Goal: Task Accomplishment & Management: Manage account settings

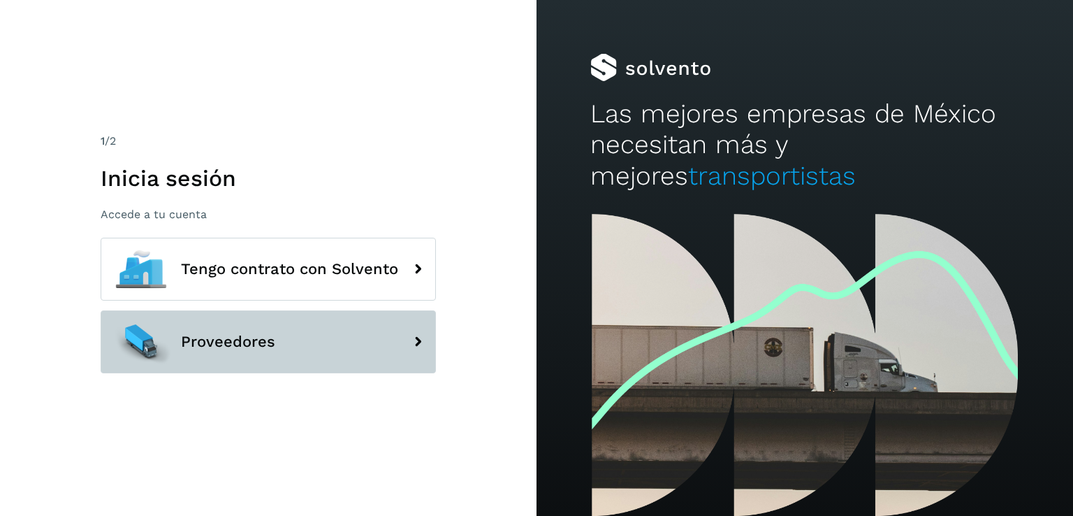
click at [196, 333] on span "Proveedores" at bounding box center [228, 341] width 94 height 17
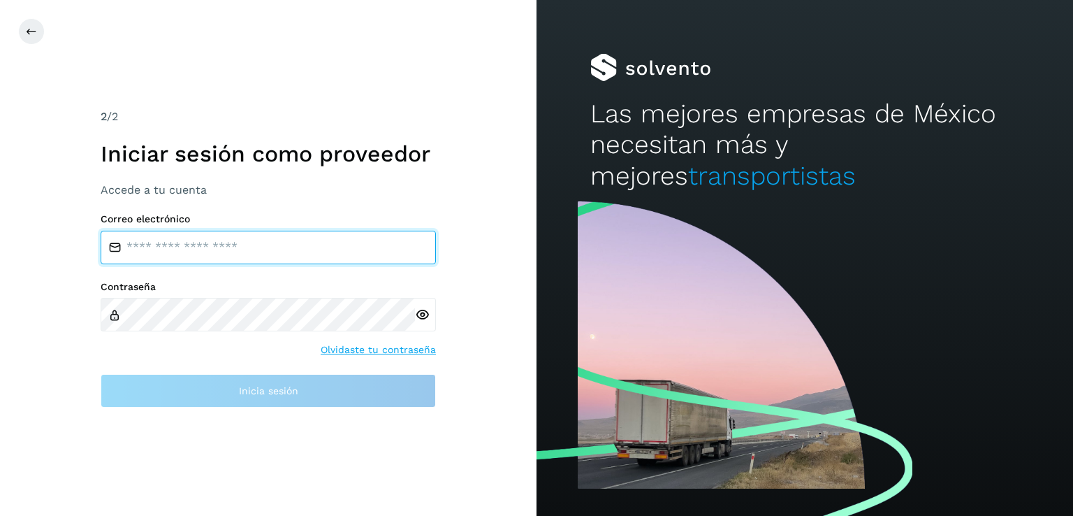
type input "**********"
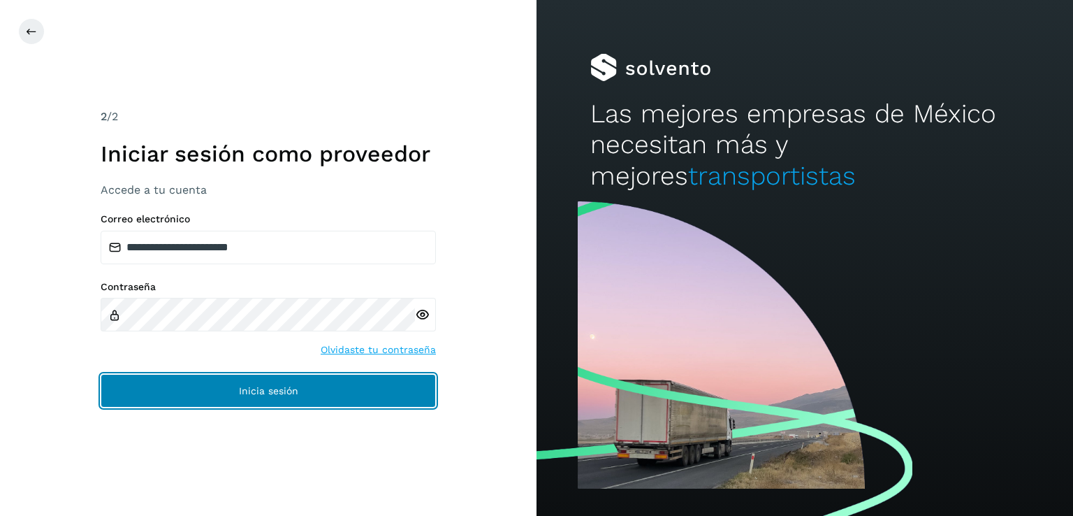
click at [233, 376] on button "Inicia sesión" at bounding box center [268, 391] width 335 height 34
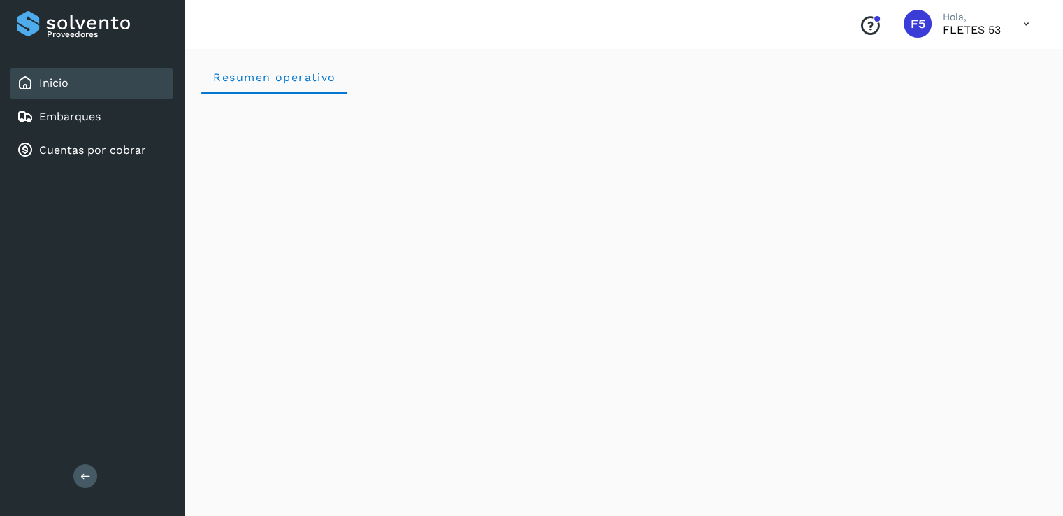
click at [1006, 29] on div "Conoce nuestros beneficios F5 Hola, [PERSON_NAME] 53" at bounding box center [944, 24] width 193 height 32
click at [1034, 20] on icon at bounding box center [1026, 24] width 29 height 29
click at [862, 24] on div at bounding box center [531, 258] width 1063 height 516
click at [914, 24] on span "F5" at bounding box center [918, 24] width 15 height 0
drag, startPoint x: 981, startPoint y: 17, endPoint x: 962, endPoint y: 18, distance: 18.9
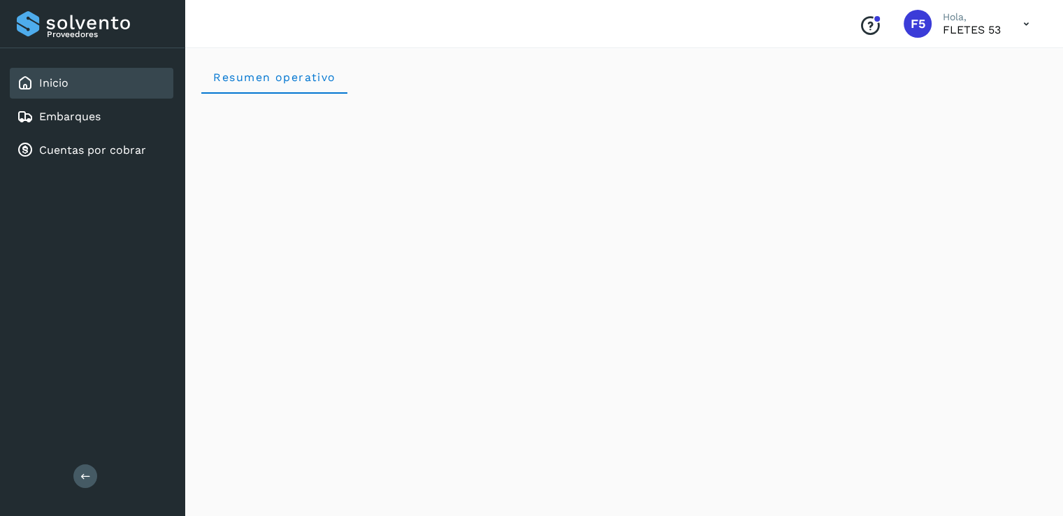
click at [978, 17] on p "Hola," at bounding box center [972, 17] width 58 height 12
click at [957, 18] on p "Hola," at bounding box center [972, 17] width 58 height 12
click at [88, 149] on link "Cuentas por cobrar" at bounding box center [92, 149] width 107 height 13
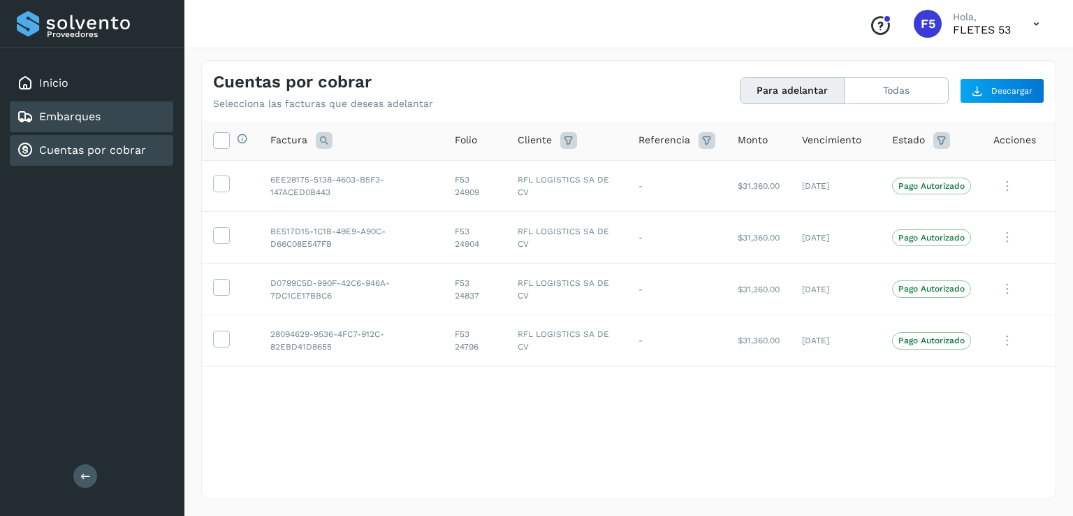
click at [86, 118] on link "Embarques" at bounding box center [69, 116] width 61 height 13
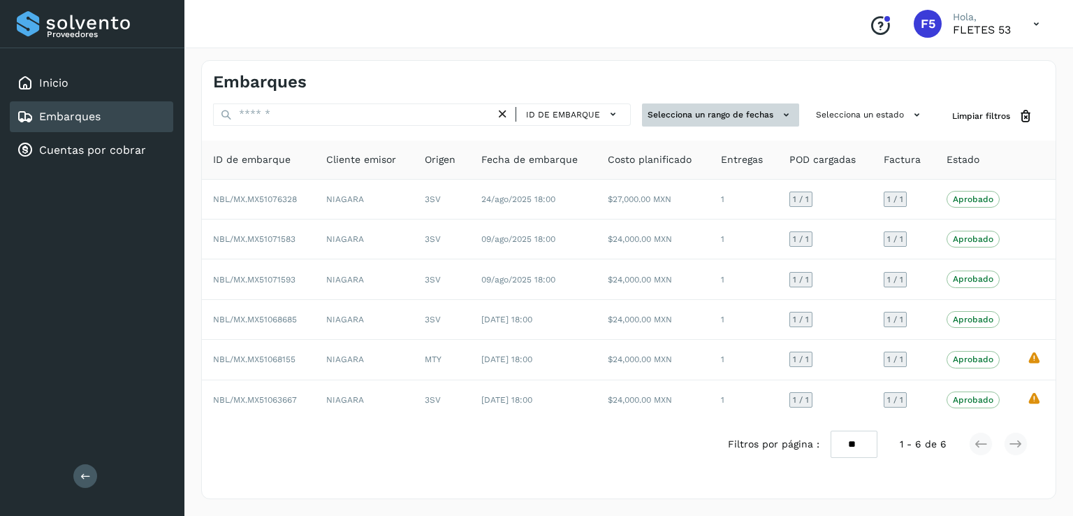
click at [784, 118] on icon at bounding box center [786, 115] width 15 height 15
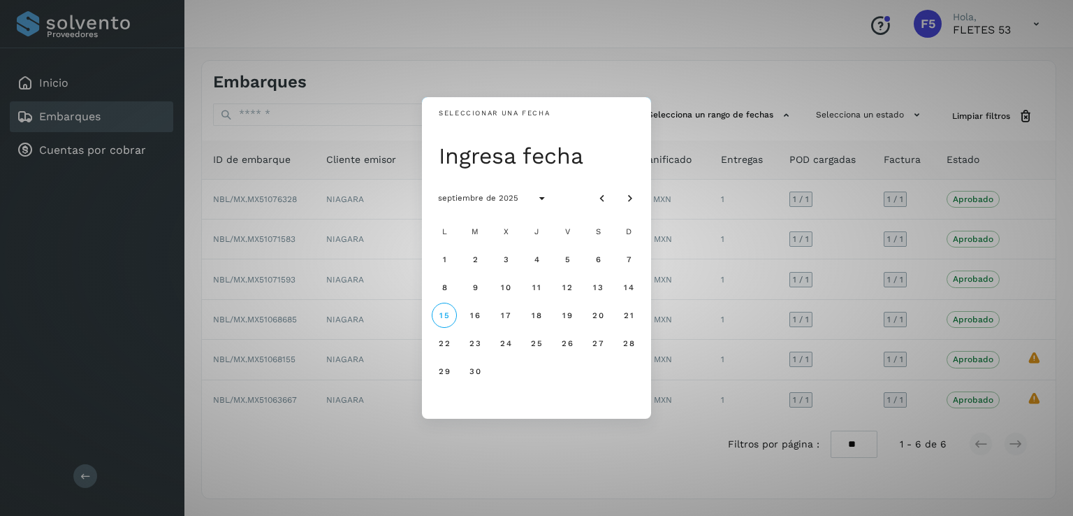
click at [784, 117] on div "Seleccionar una fecha Ingresa fecha septiembre de 2025 L M X J V S D 1 2 3 4 5 …" at bounding box center [536, 258] width 1073 height 516
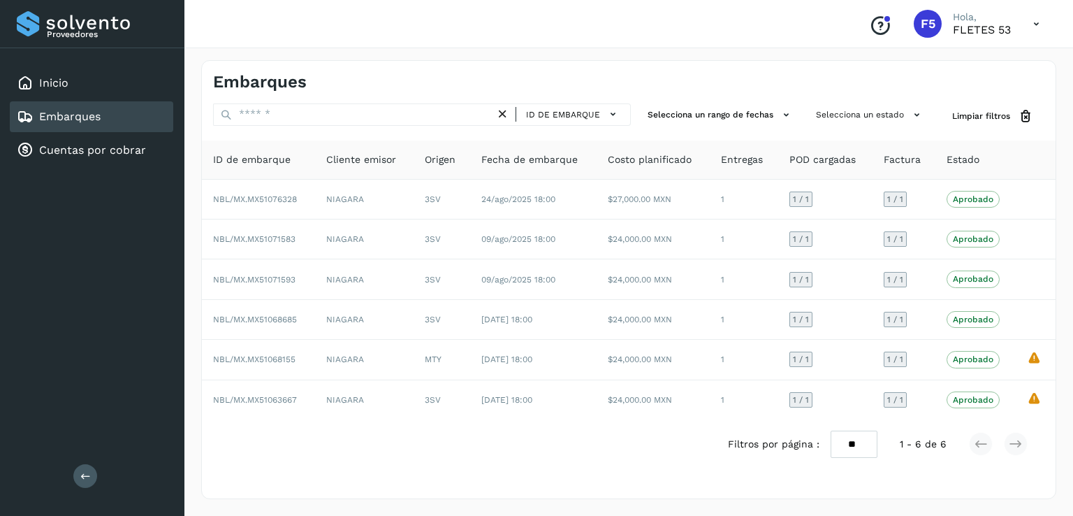
click at [966, 17] on p "Hola," at bounding box center [982, 17] width 58 height 12
click at [934, 24] on span "F5" at bounding box center [928, 24] width 15 height 0
drag, startPoint x: 977, startPoint y: 34, endPoint x: 990, endPoint y: 34, distance: 12.6
click at [978, 34] on p "FLETES 53" at bounding box center [982, 29] width 58 height 13
click at [1027, 26] on icon at bounding box center [1036, 24] width 29 height 29
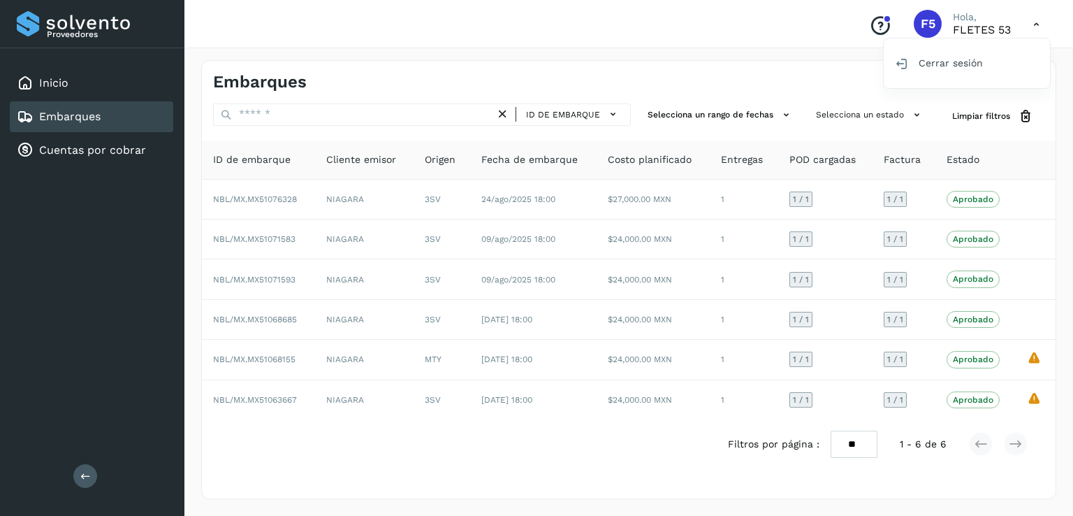
click at [1028, 22] on div at bounding box center [536, 258] width 1073 height 516
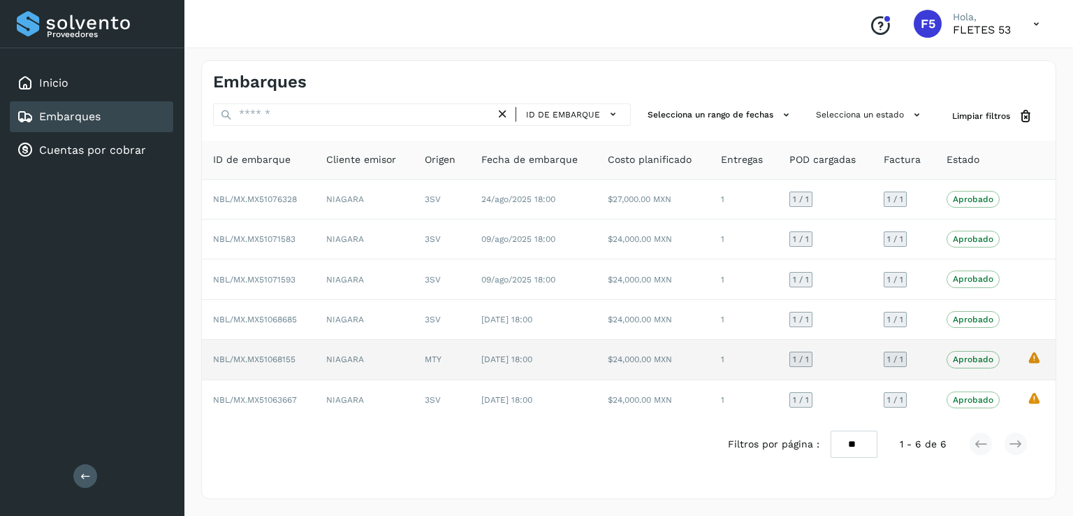
click at [297, 352] on td "NBL/MX.MX51068155" at bounding box center [258, 360] width 113 height 40
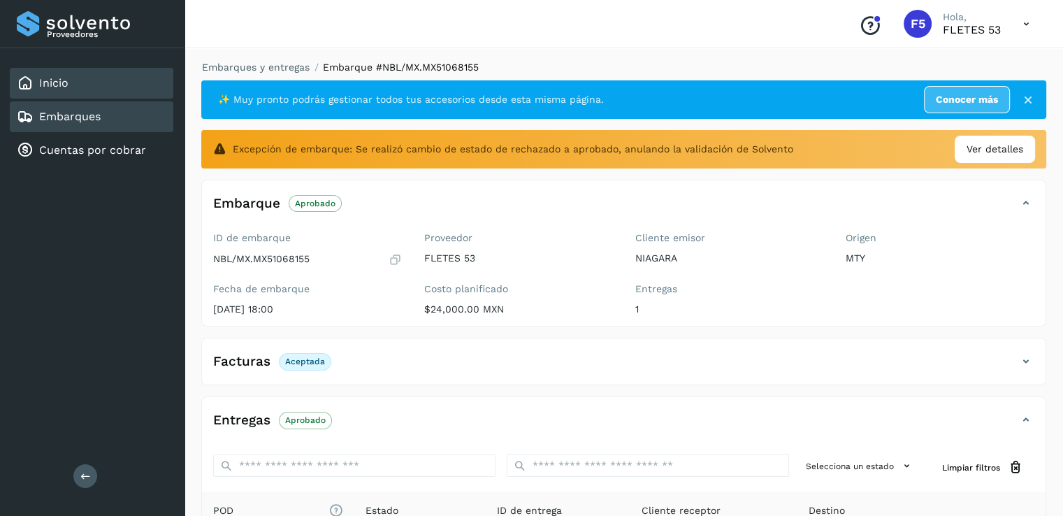
click at [44, 94] on div "Inicio" at bounding box center [92, 83] width 164 height 31
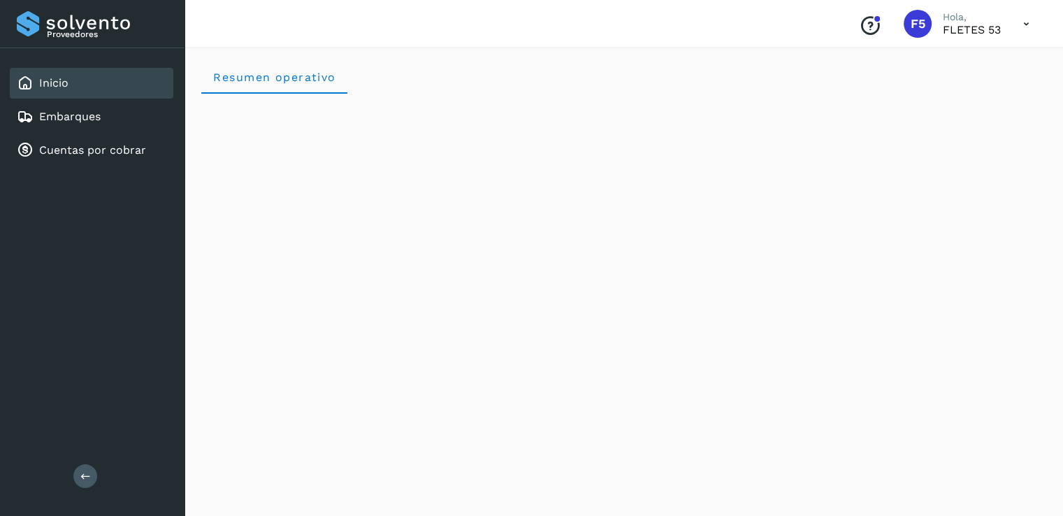
click at [90, 475] on button at bounding box center [85, 476] width 24 height 24
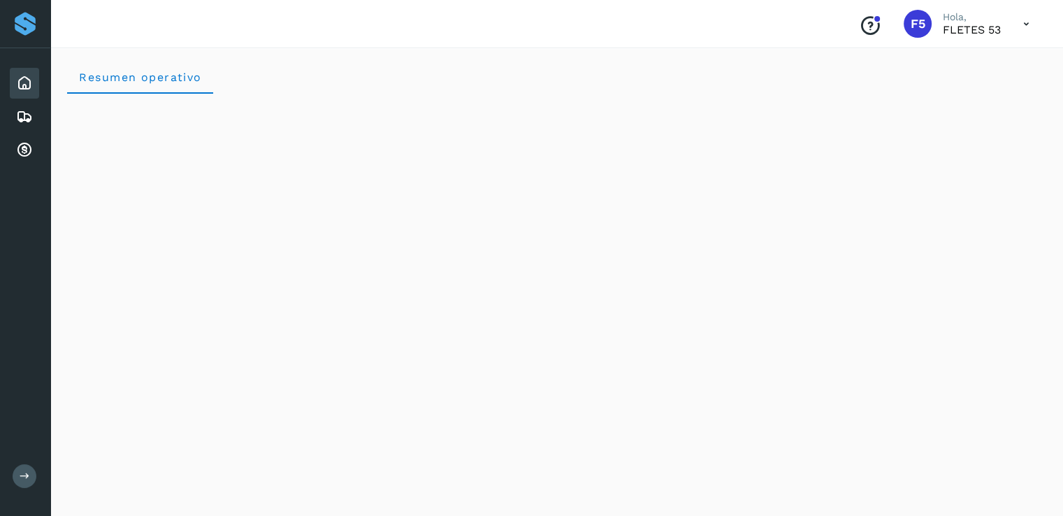
click at [918, 24] on span "F5" at bounding box center [918, 24] width 15 height 0
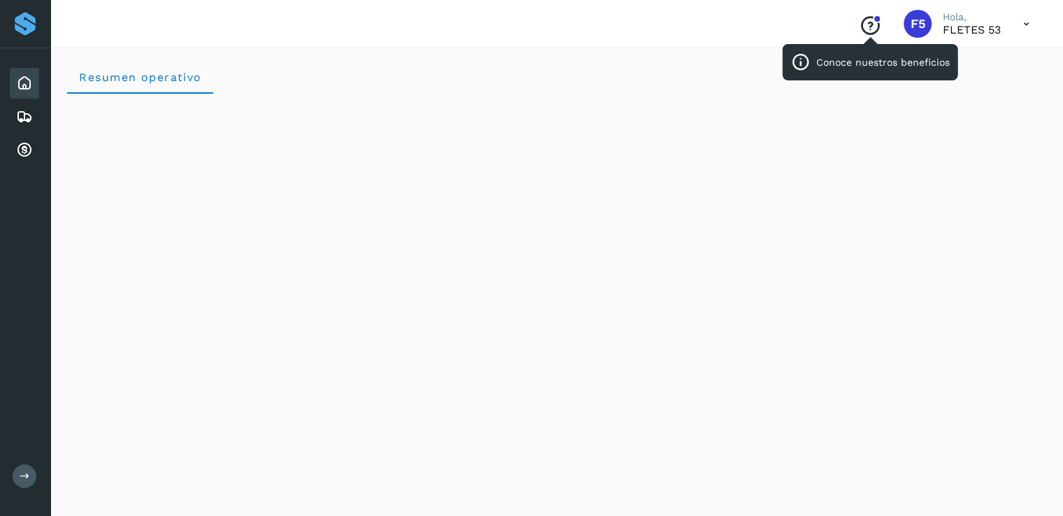
click at [871, 29] on icon "Conoce nuestros beneficios" at bounding box center [870, 26] width 22 height 22
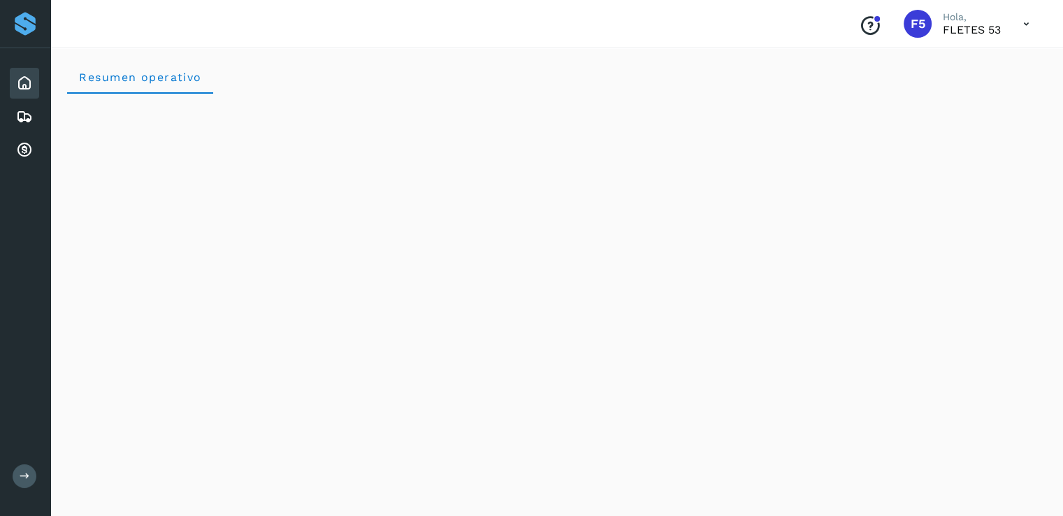
click at [1002, 35] on div "Conoce nuestros beneficios F5 Hola, [PERSON_NAME] 53" at bounding box center [944, 24] width 193 height 32
click at [917, 24] on span "F5" at bounding box center [918, 24] width 15 height 0
click at [934, 34] on div "Conoce nuestros beneficios F5 Hola, [PERSON_NAME] 53" at bounding box center [944, 24] width 193 height 32
click at [39, 26] on div "Proveedores" at bounding box center [25, 24] width 50 height 48
click at [27, 18] on div "Proveedores" at bounding box center [25, 23] width 25 height 25
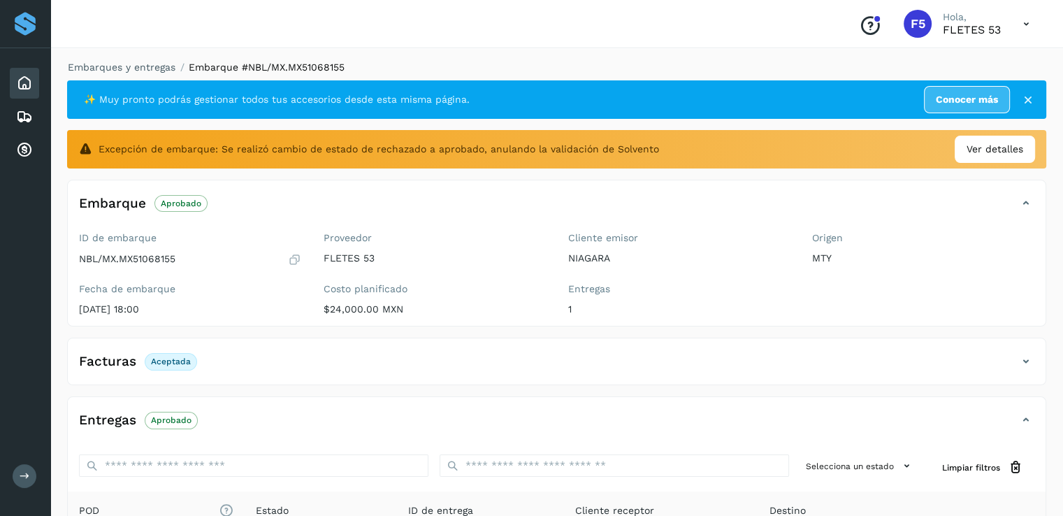
click at [25, 76] on icon at bounding box center [24, 83] width 17 height 17
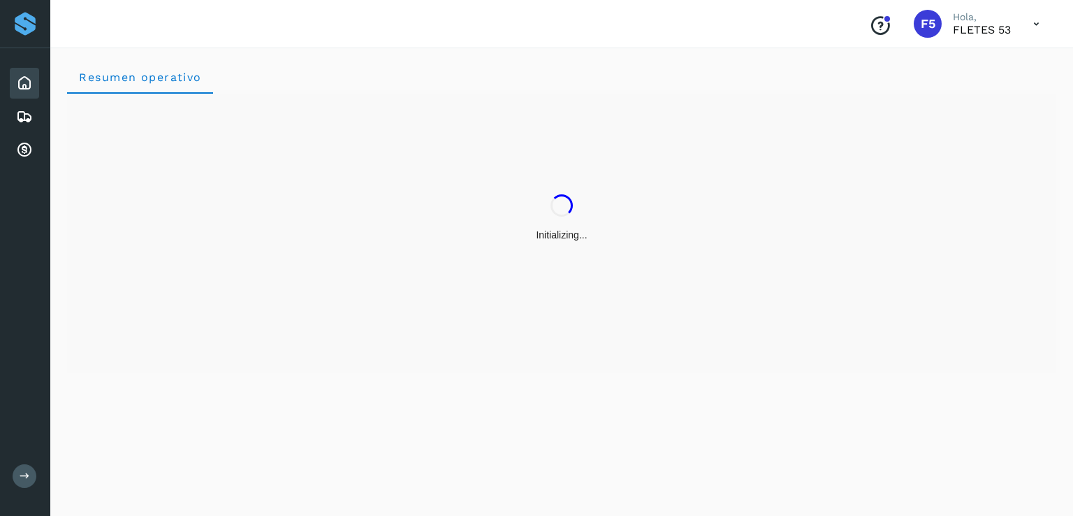
click at [34, 17] on div "Proveedores" at bounding box center [25, 23] width 25 height 25
click at [29, 19] on div "Proveedores" at bounding box center [25, 23] width 25 height 25
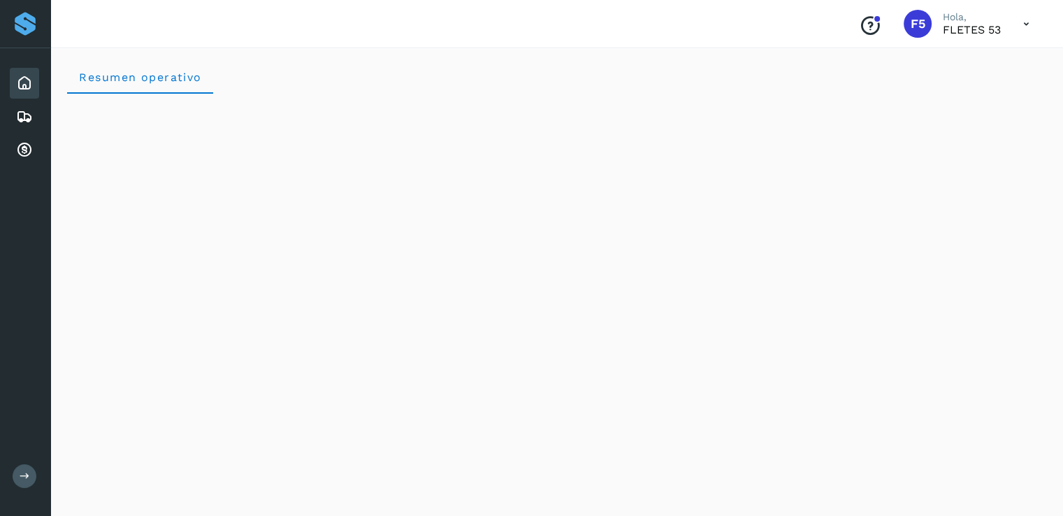
click at [29, 19] on div "Proveedores" at bounding box center [25, 23] width 25 height 25
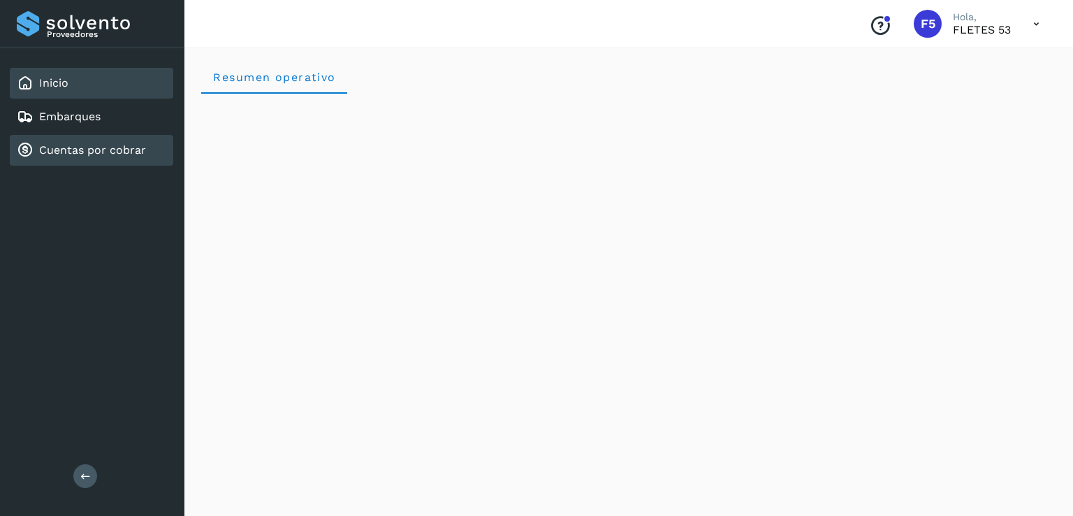
click at [97, 139] on div "Cuentas por cobrar" at bounding box center [92, 150] width 164 height 31
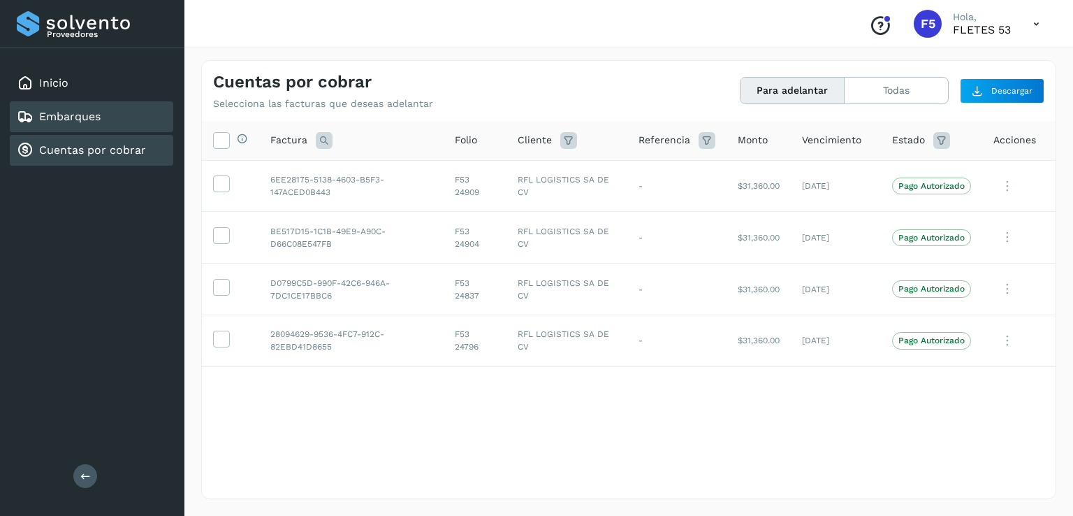
click at [75, 117] on link "Embarques" at bounding box center [69, 116] width 61 height 13
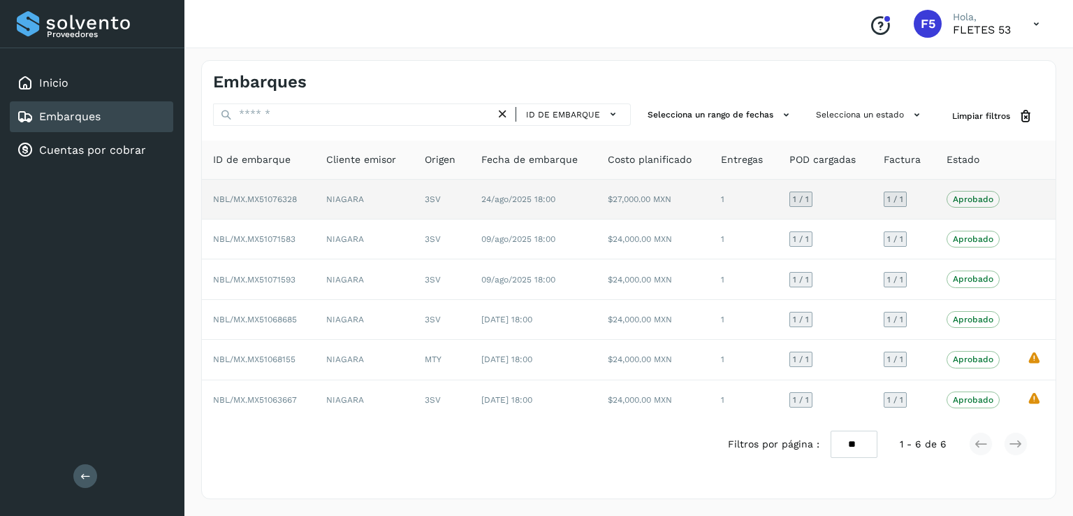
click at [444, 195] on td "3SV" at bounding box center [442, 200] width 57 height 40
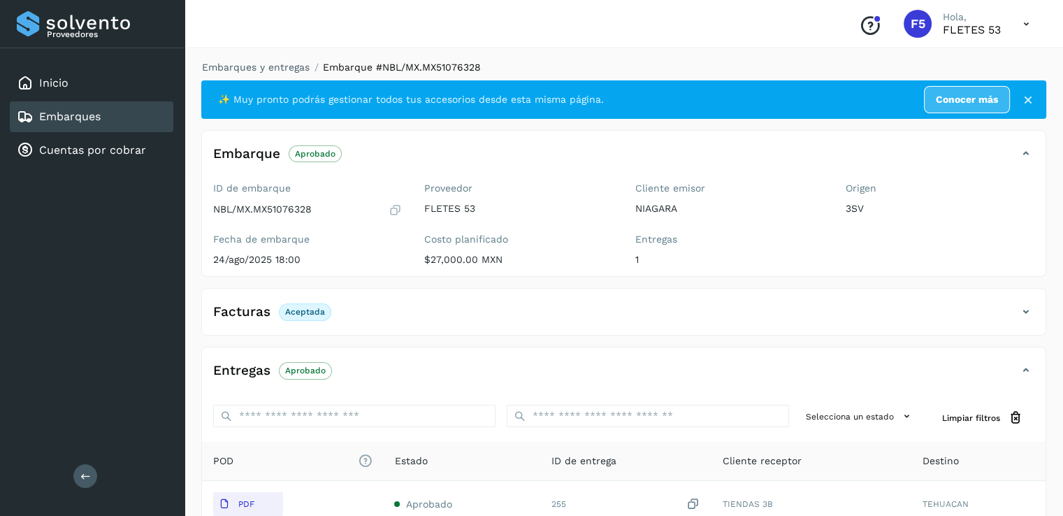
click at [101, 475] on div "Proveedores Inicio Embarques Cuentas por cobrar Salir" at bounding box center [92, 258] width 184 height 516
click at [98, 473] on div "Proveedores Inicio Embarques Cuentas por cobrar Salir" at bounding box center [92, 258] width 184 height 516
click at [89, 469] on button at bounding box center [85, 476] width 24 height 24
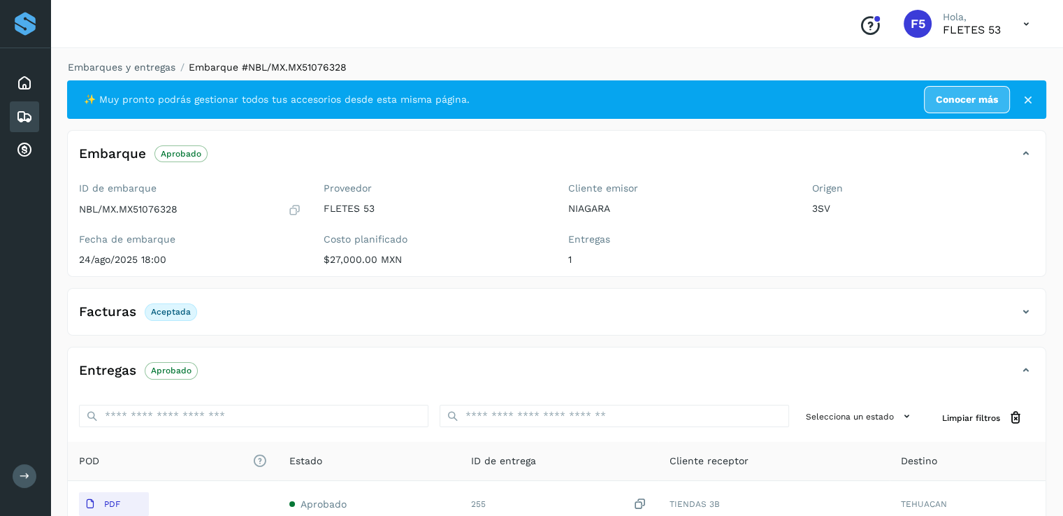
click at [1026, 21] on icon at bounding box center [1026, 24] width 29 height 29
click at [946, 59] on div "Cerrar sesión" at bounding box center [957, 63] width 166 height 27
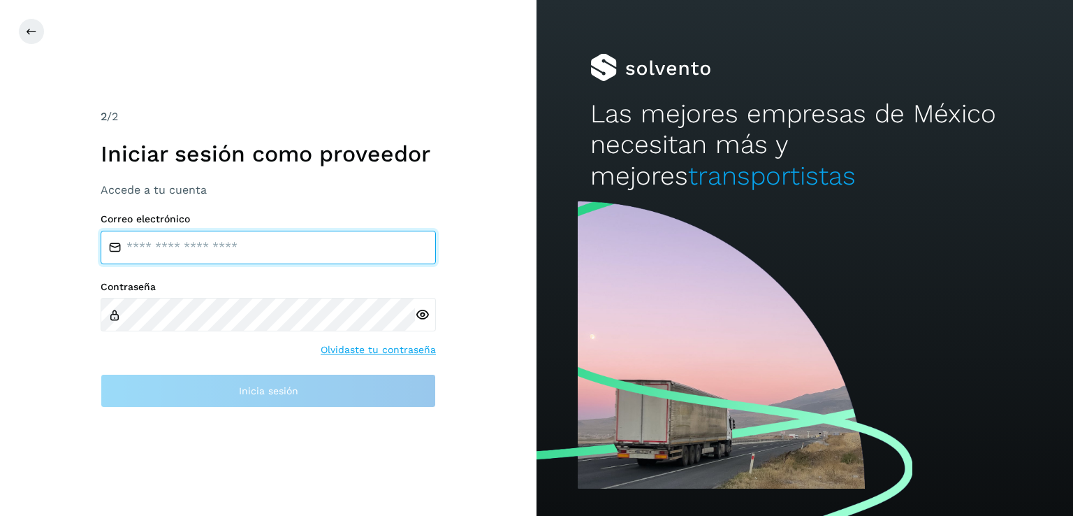
type input "**********"
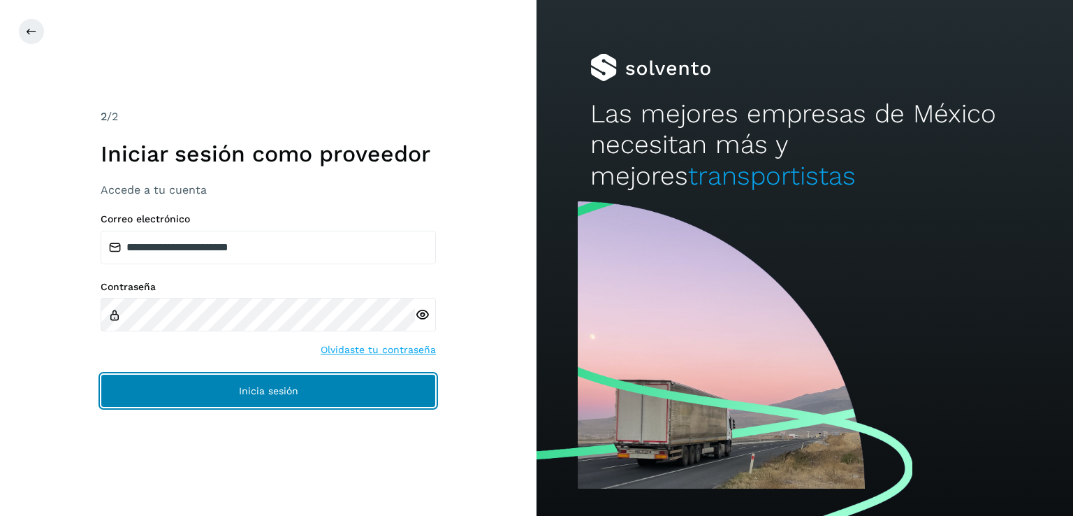
click at [236, 398] on button "Inicia sesión" at bounding box center [268, 391] width 335 height 34
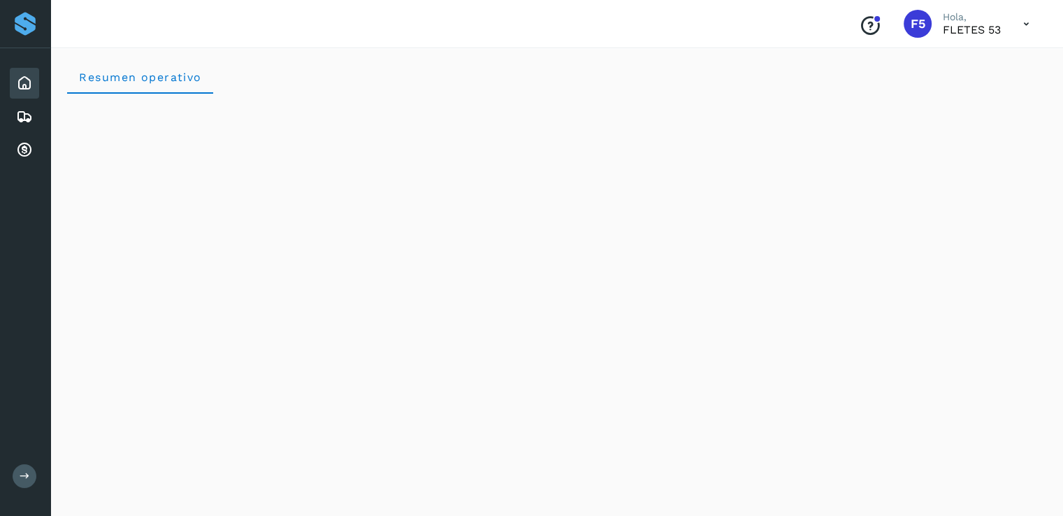
click at [31, 31] on div "Proveedores" at bounding box center [25, 23] width 25 height 25
click at [27, 80] on icon at bounding box center [24, 83] width 17 height 17
click at [35, 115] on div "Embarques" at bounding box center [24, 116] width 29 height 31
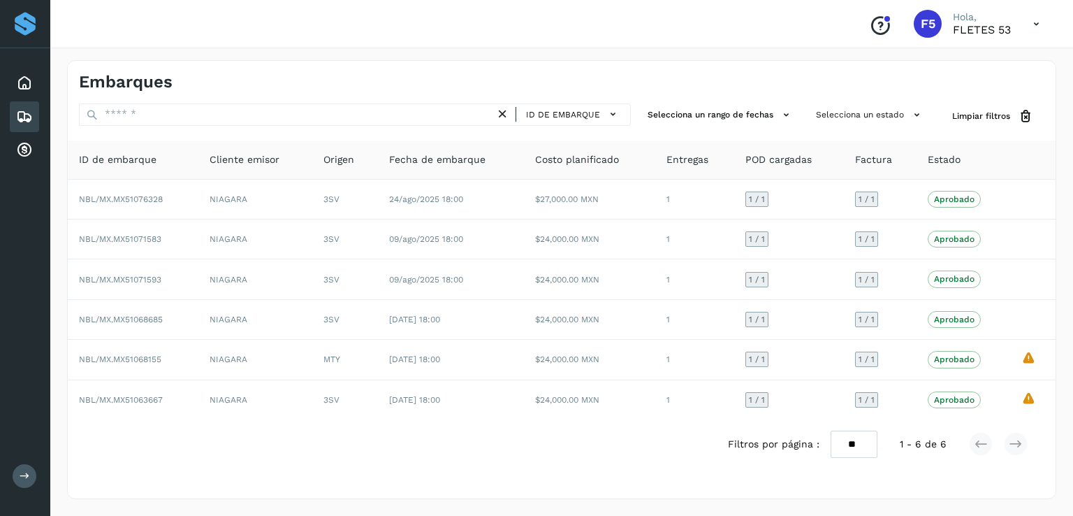
click at [23, 37] on div "Proveedores" at bounding box center [25, 24] width 50 height 48
click at [22, 38] on div "Proveedores" at bounding box center [25, 24] width 50 height 48
click at [25, 22] on div "Proveedores" at bounding box center [25, 23] width 25 height 25
click at [27, 145] on icon at bounding box center [24, 150] width 17 height 17
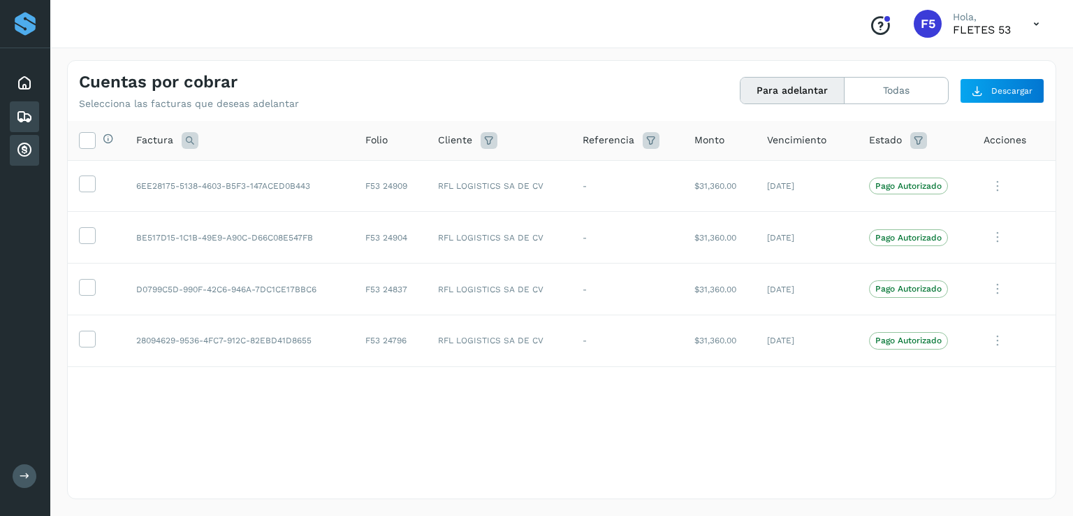
click at [25, 119] on icon at bounding box center [24, 116] width 17 height 17
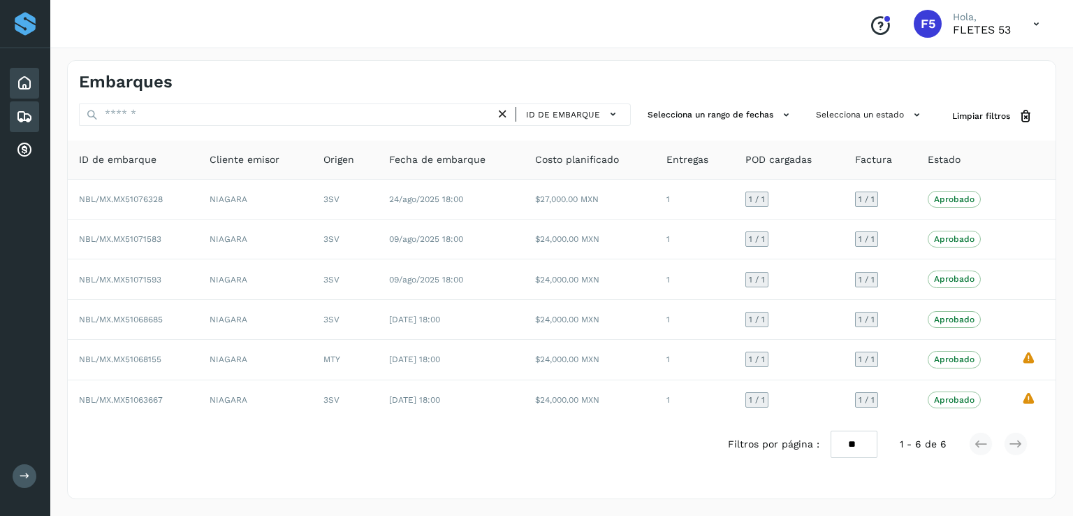
click at [22, 87] on icon at bounding box center [24, 83] width 17 height 17
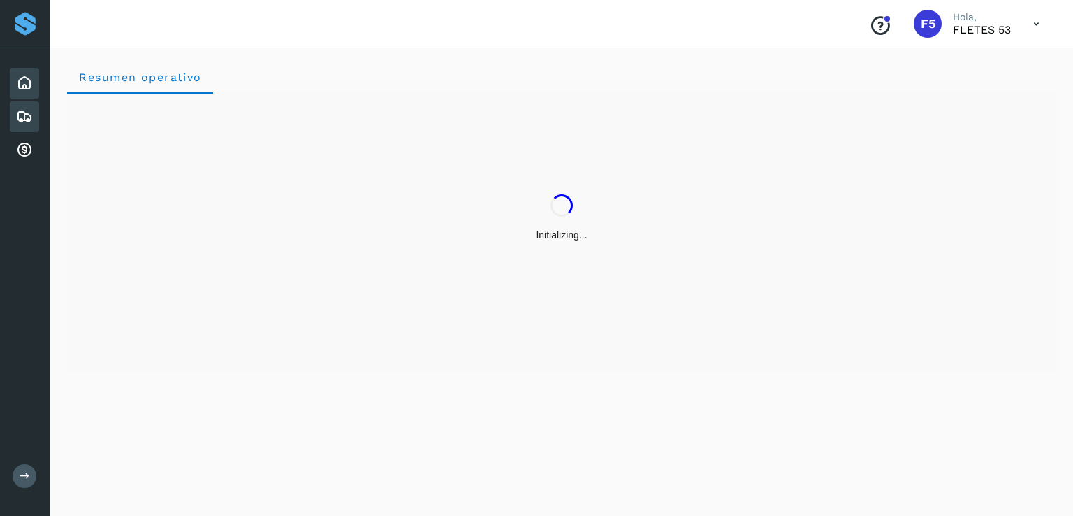
click at [27, 115] on icon at bounding box center [24, 116] width 17 height 17
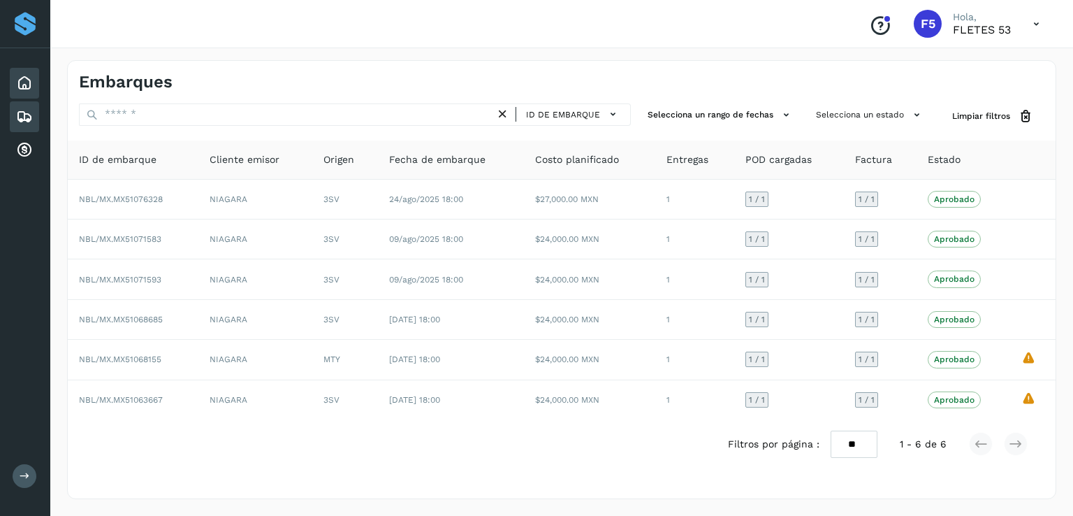
click at [16, 87] on icon at bounding box center [24, 83] width 17 height 17
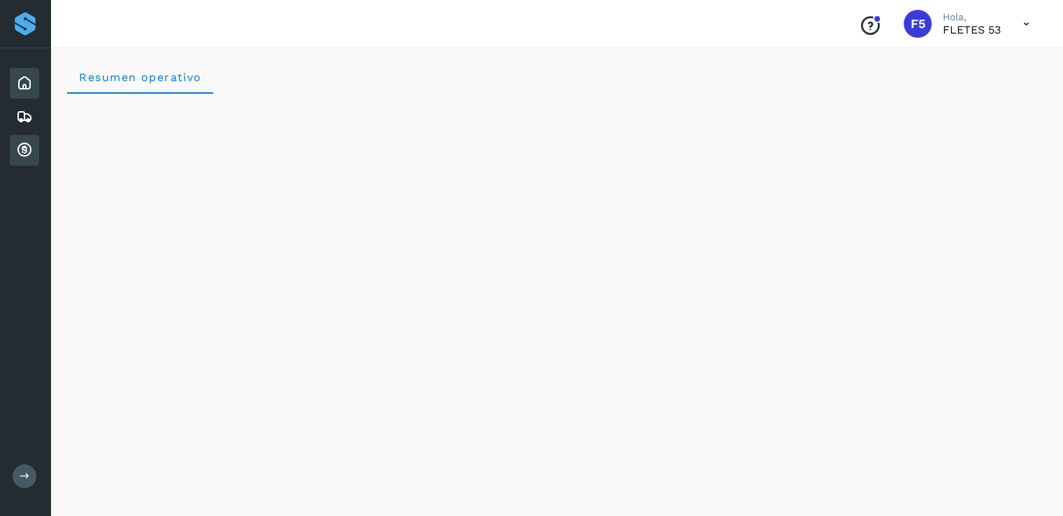
click at [28, 142] on icon at bounding box center [24, 150] width 17 height 17
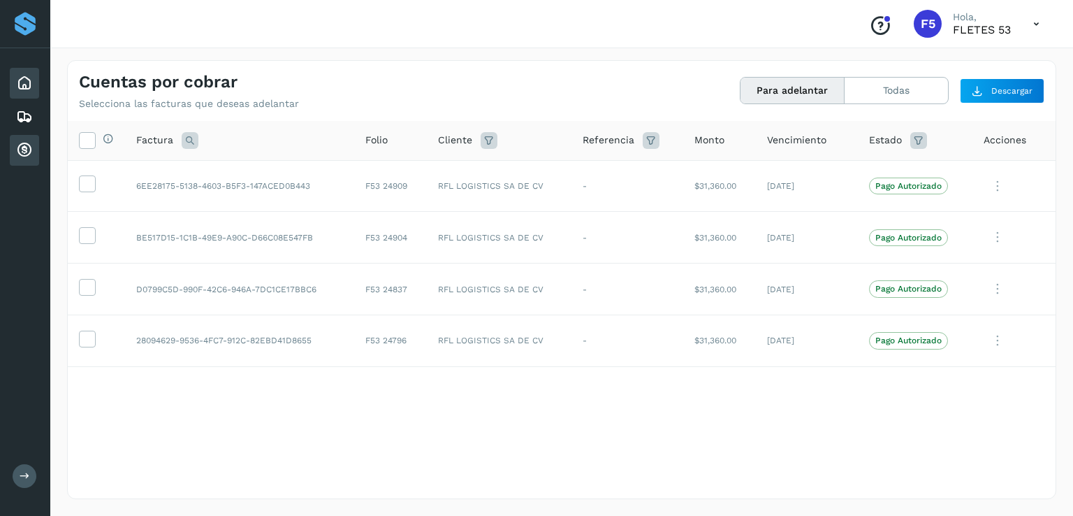
click at [24, 87] on icon at bounding box center [24, 83] width 17 height 17
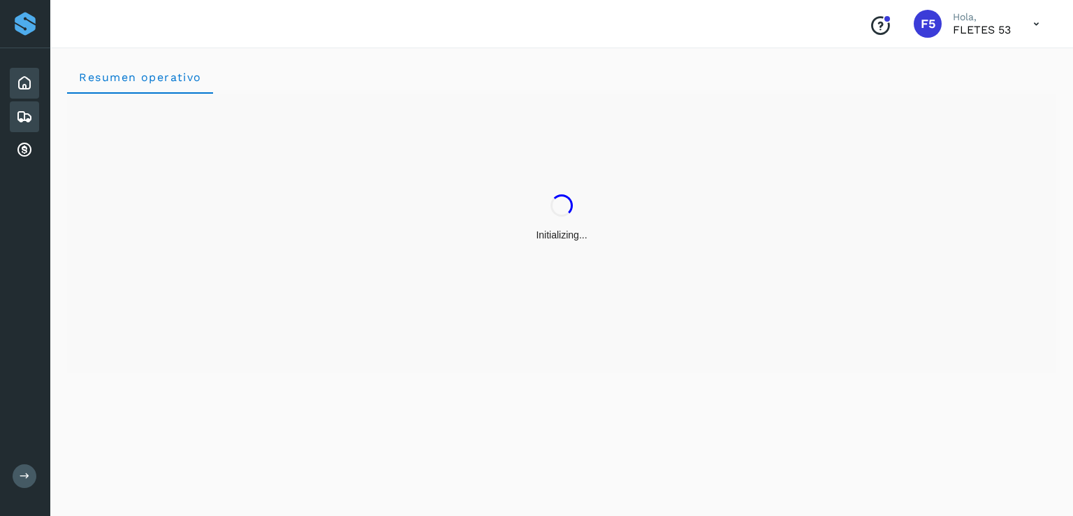
click at [30, 115] on icon at bounding box center [24, 116] width 17 height 17
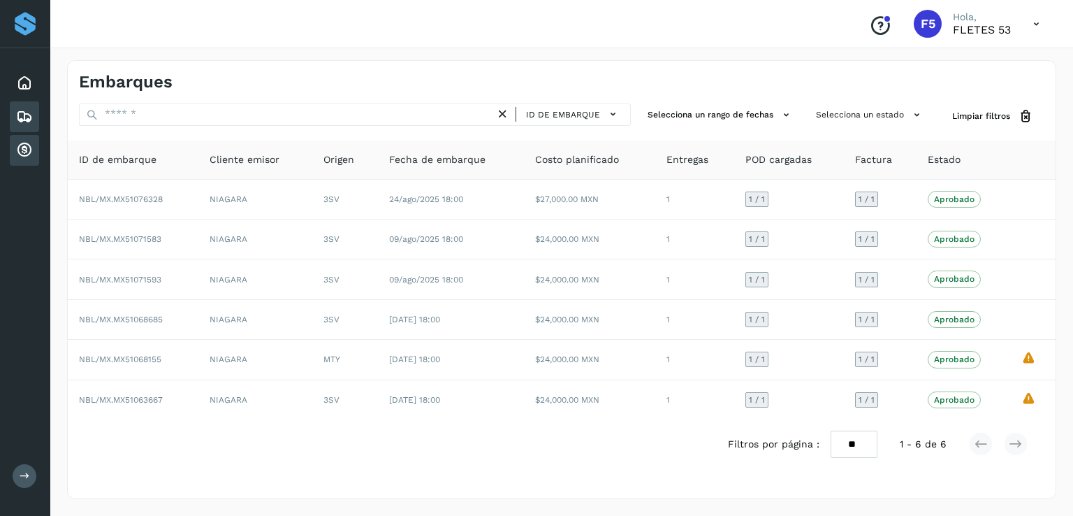
click at [35, 140] on div "Cuentas por cobrar" at bounding box center [24, 150] width 29 height 31
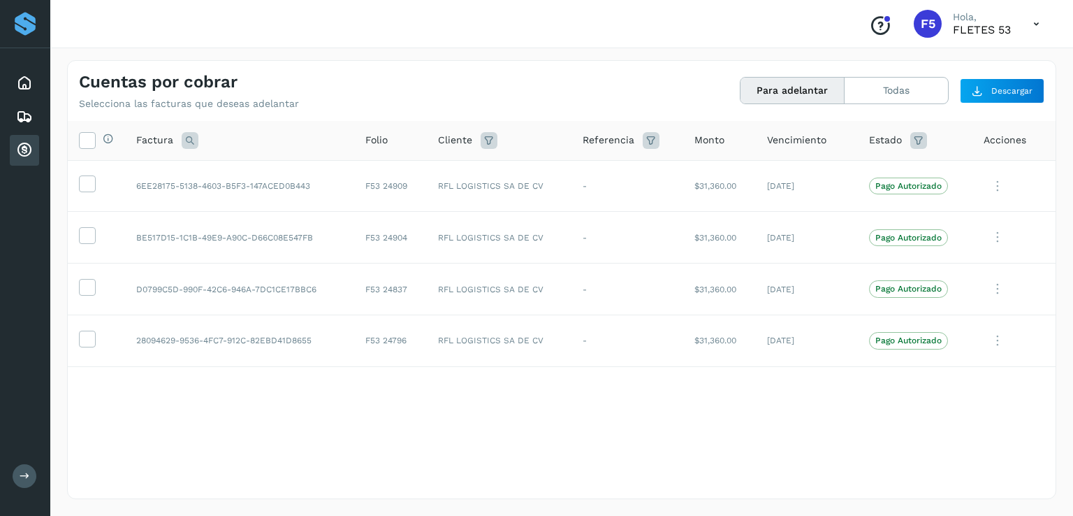
click at [40, 81] on div "Inicio Embarques Cuentas por cobrar" at bounding box center [25, 116] width 50 height 137
click at [36, 80] on div "Inicio" at bounding box center [24, 83] width 29 height 31
